Goal: Task Accomplishment & Management: Manage account settings

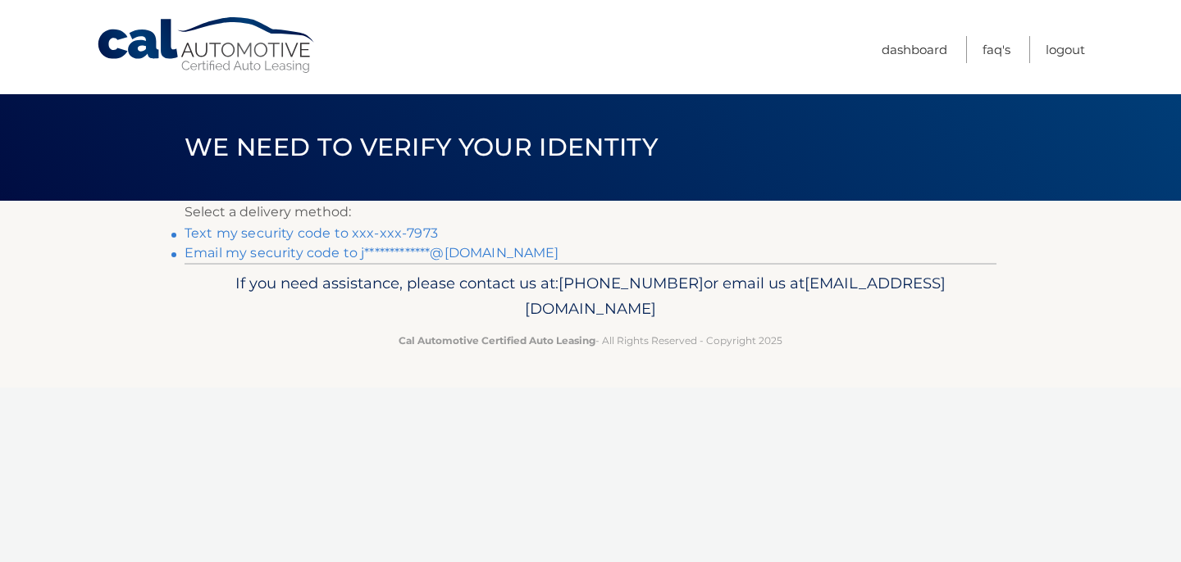
click at [357, 235] on link "Text my security code to xxx-xxx-7973" at bounding box center [310, 233] width 253 height 16
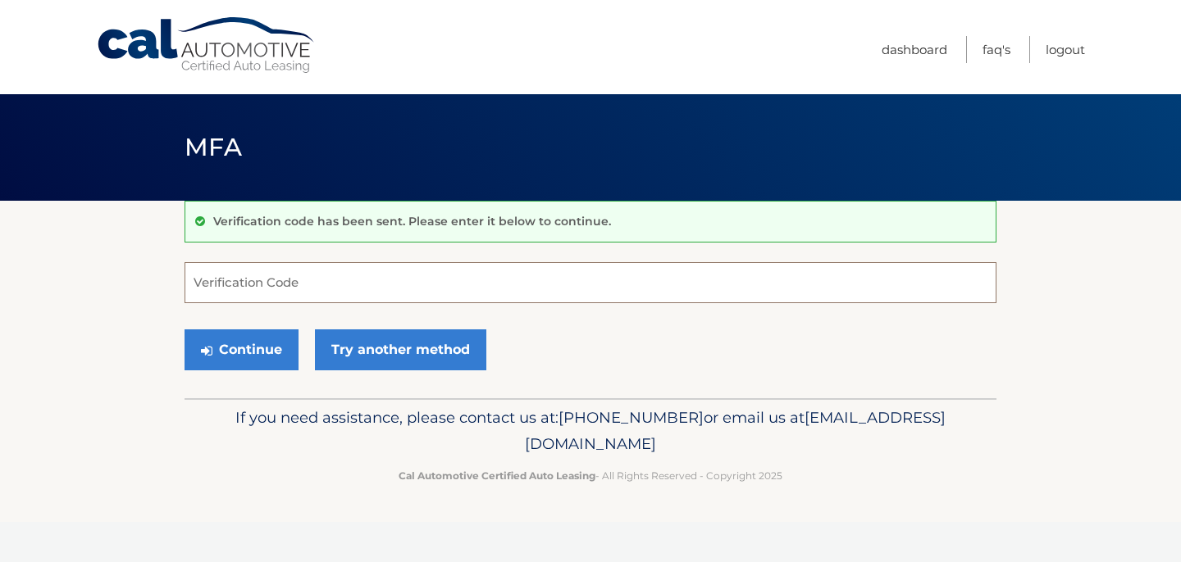
click at [331, 287] on input "Verification Code" at bounding box center [590, 282] width 812 height 41
type input "328810"
click at [184, 330] on button "Continue" at bounding box center [241, 350] width 114 height 41
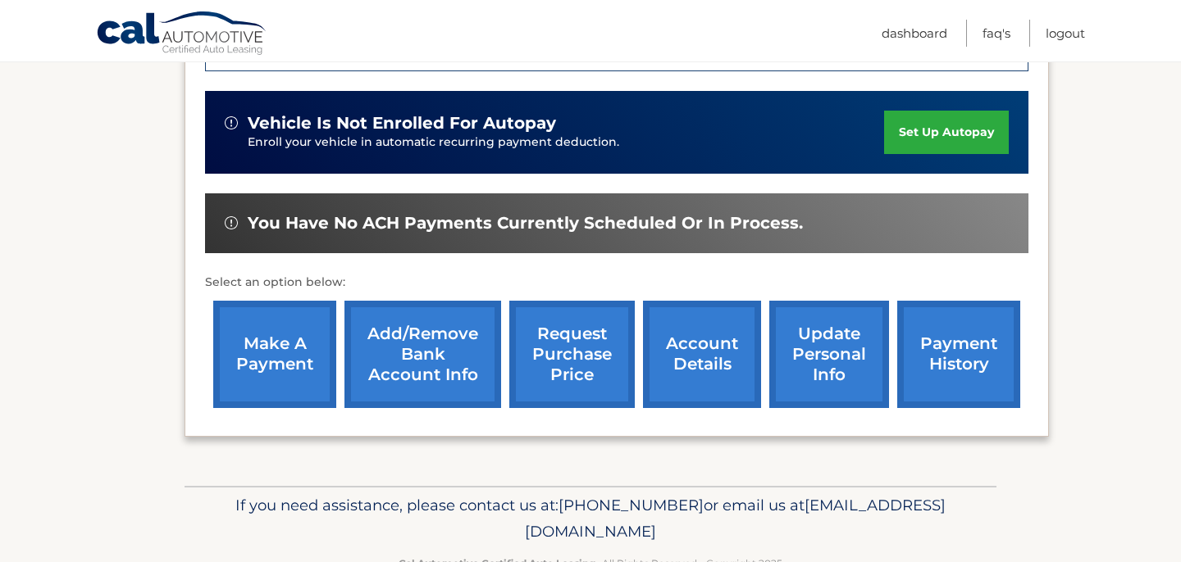
scroll to position [482, 0]
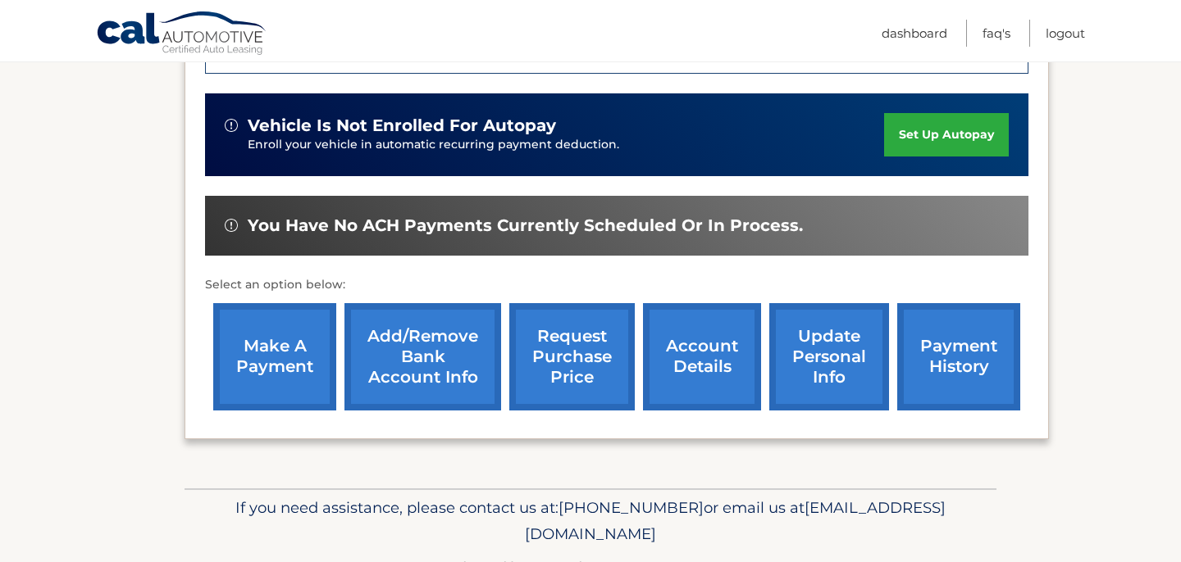
click at [591, 331] on link "request purchase price" at bounding box center [571, 356] width 125 height 107
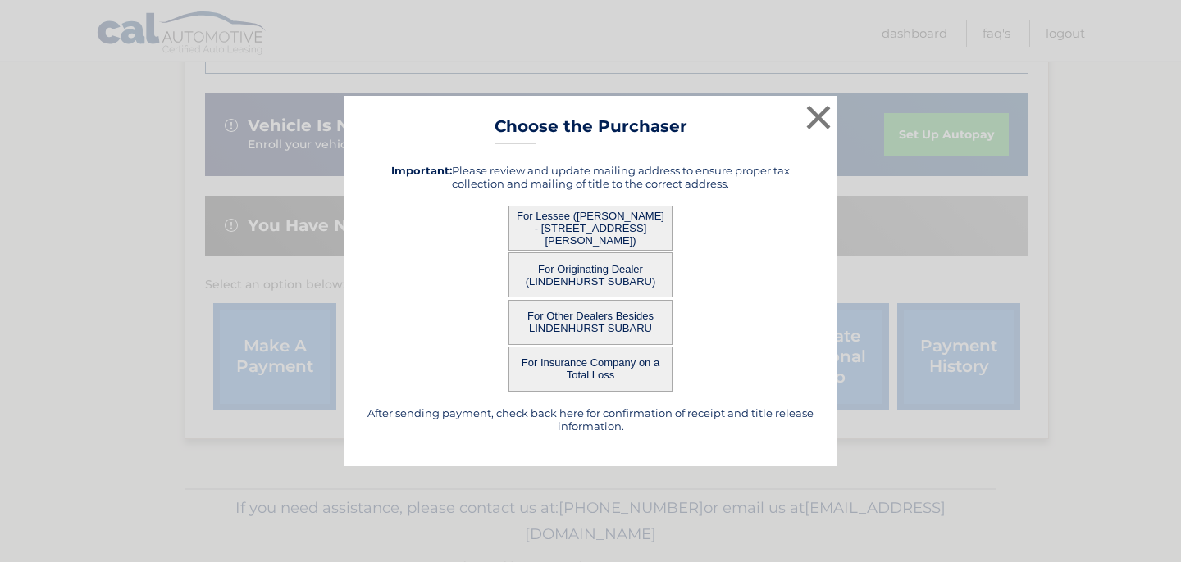
click at [630, 219] on button "For Lessee (JEANNA JARNICH - 73 SUTTON CT, , WEST ISLIP, ny 11795)" at bounding box center [590, 228] width 164 height 45
click at [630, 220] on button "For Lessee (JEANNA JARNICH - 73 SUTTON CT, , WEST ISLIP, ny 11795)" at bounding box center [590, 228] width 164 height 45
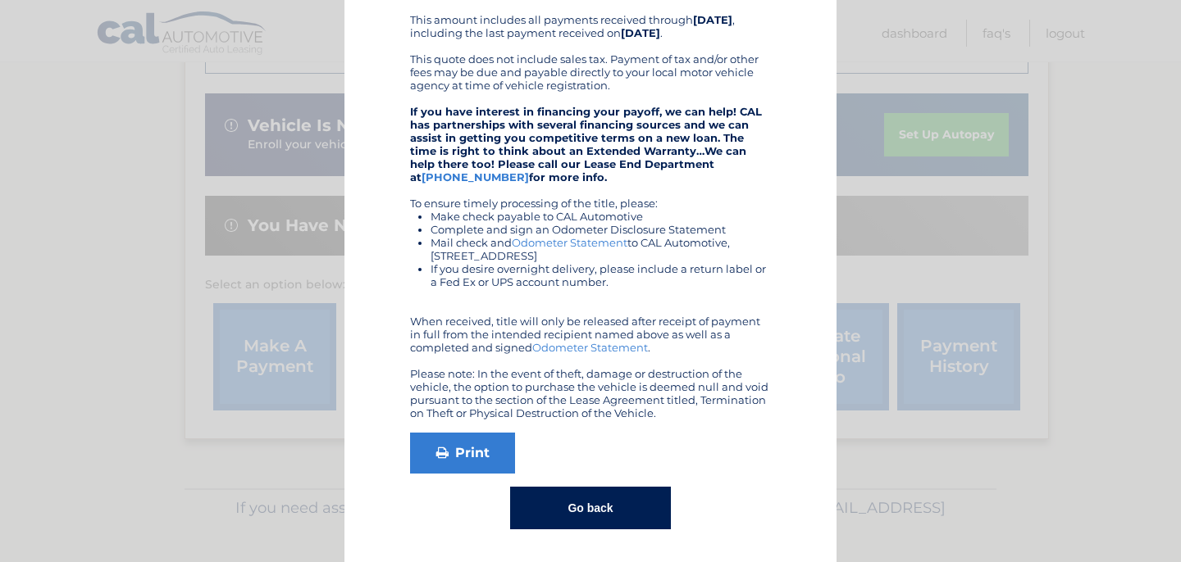
scroll to position [0, 0]
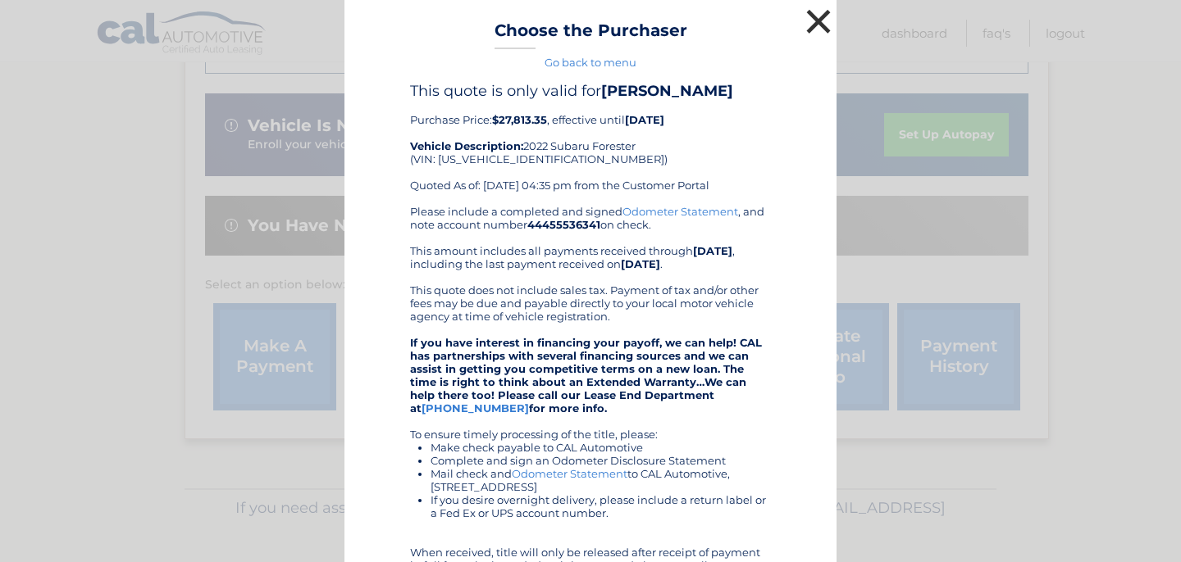
click at [819, 28] on button "×" at bounding box center [818, 21] width 33 height 33
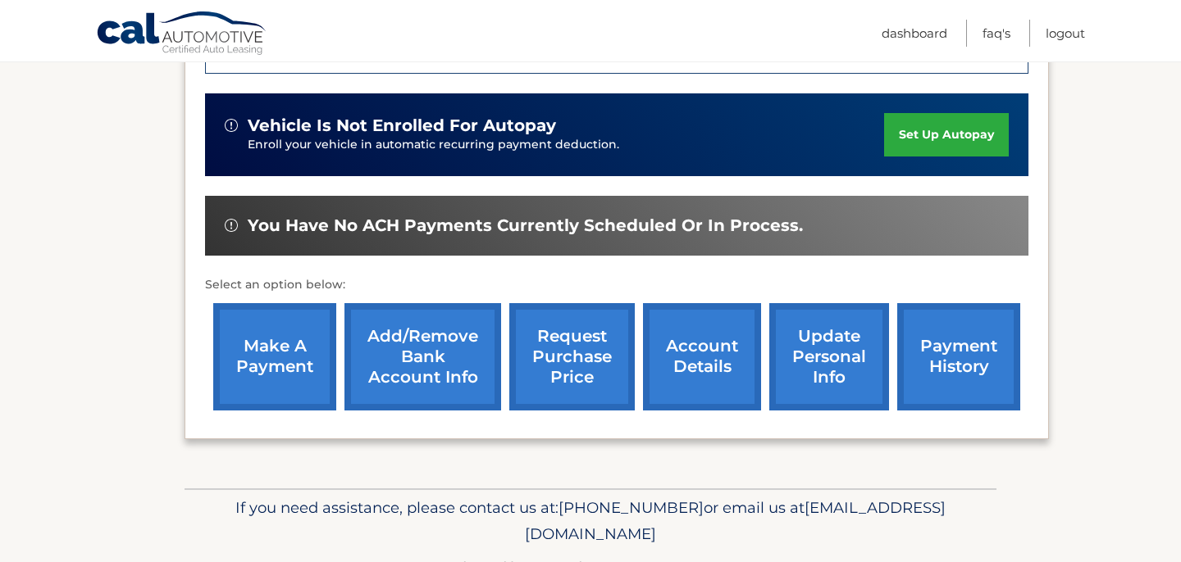
click at [1068, 18] on ul "Dashboard FAQ's Logout" at bounding box center [982, 30] width 203 height 61
click at [1069, 36] on link "Logout" at bounding box center [1064, 33] width 39 height 27
